Goal: Find specific page/section

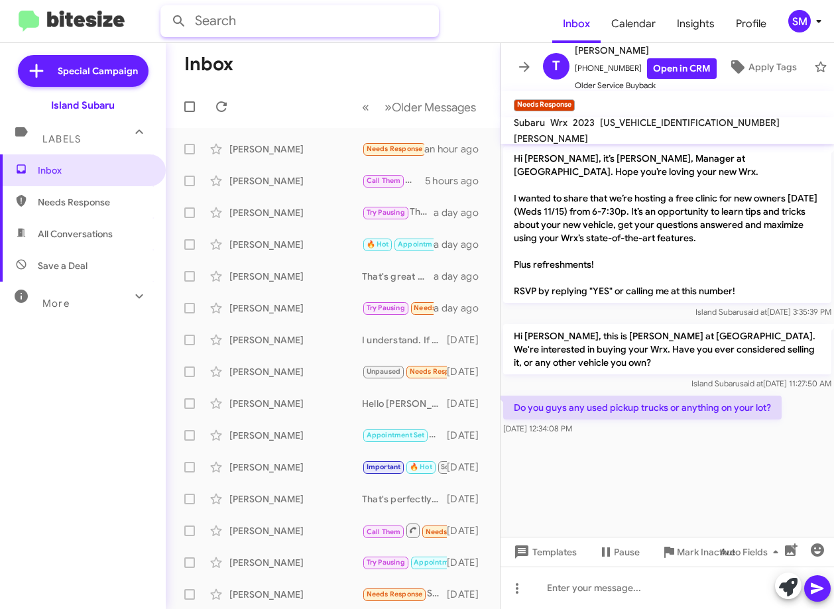
click at [261, 36] on input "text" at bounding box center [299, 21] width 279 height 32
type input "[PERSON_NAME]"
click at [166, 8] on button at bounding box center [179, 21] width 27 height 27
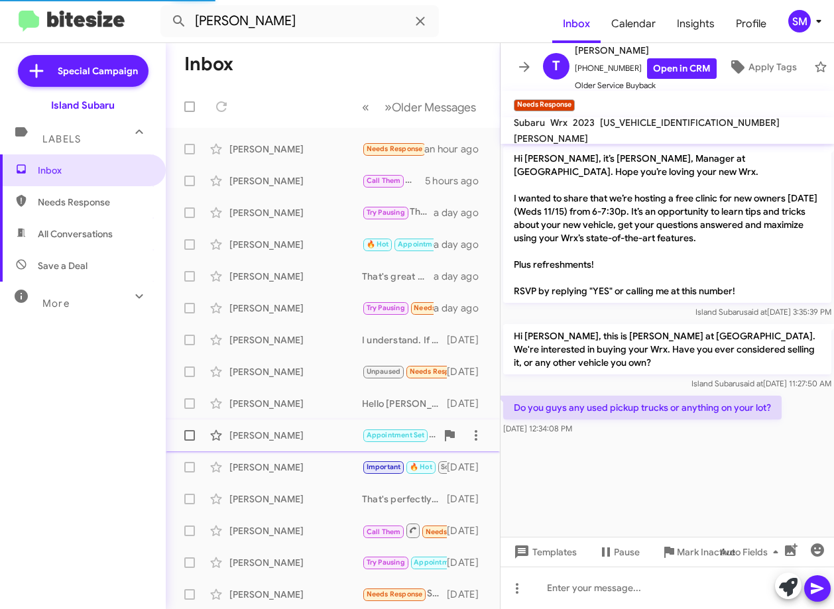
click at [329, 435] on div "[PERSON_NAME]" at bounding box center [295, 435] width 133 height 13
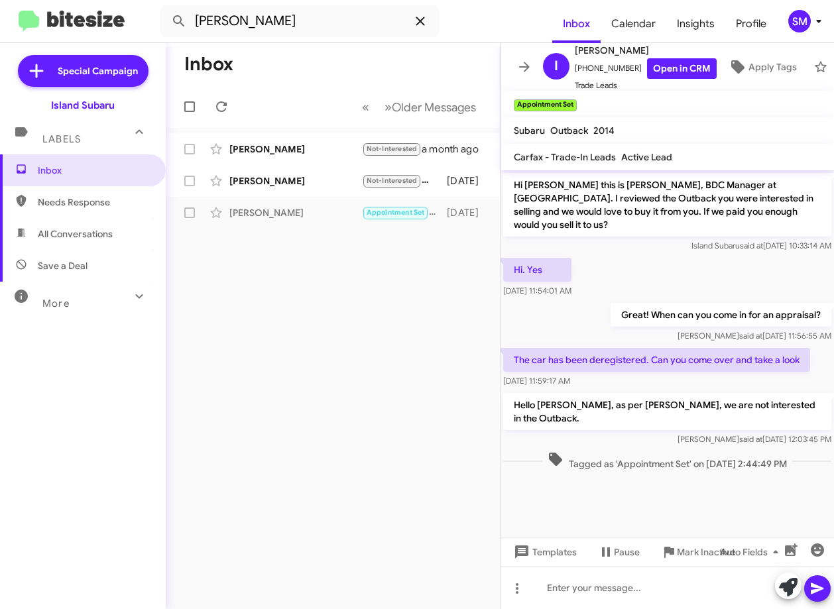
click at [411, 28] on span at bounding box center [420, 21] width 27 height 16
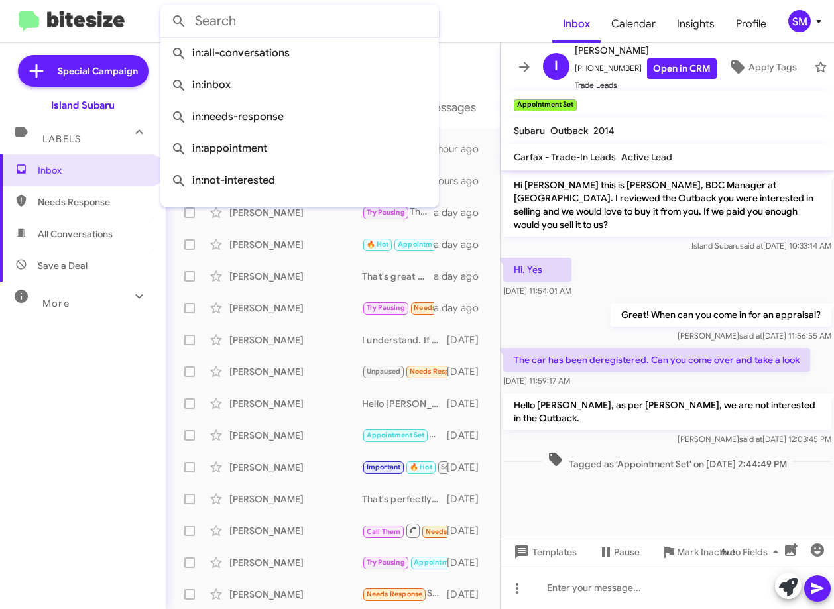
click at [40, 506] on div "Inbox Needs Response All Conversations Save a Deal More Important 🔥 Hot Appoint…" at bounding box center [83, 337] width 166 height 365
